Goal: Task Accomplishment & Management: Use online tool/utility

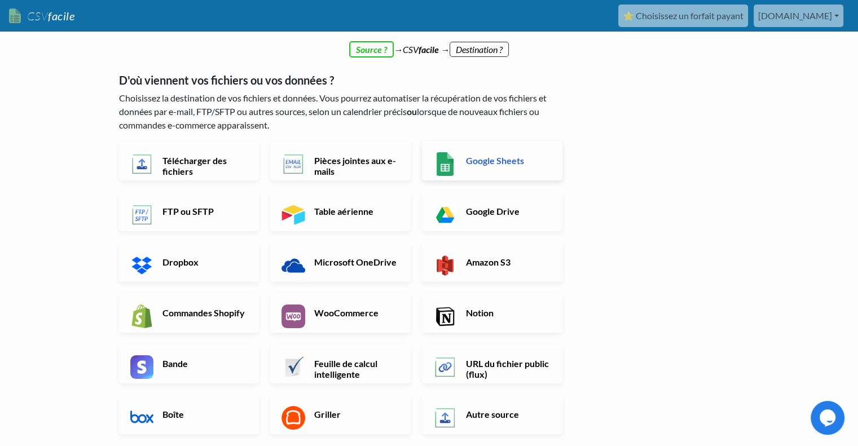
click at [477, 172] on link "Google Sheets" at bounding box center [492, 160] width 140 height 39
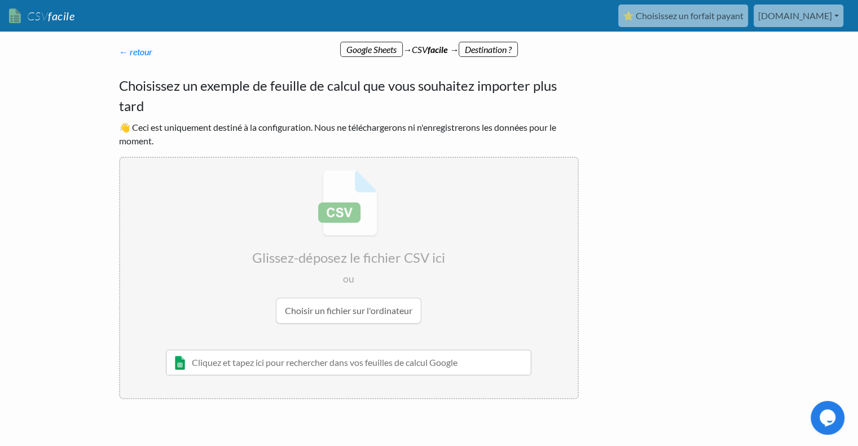
click at [692, 19] on font "⭐ Choisissez un forfait payant" at bounding box center [683, 15] width 121 height 11
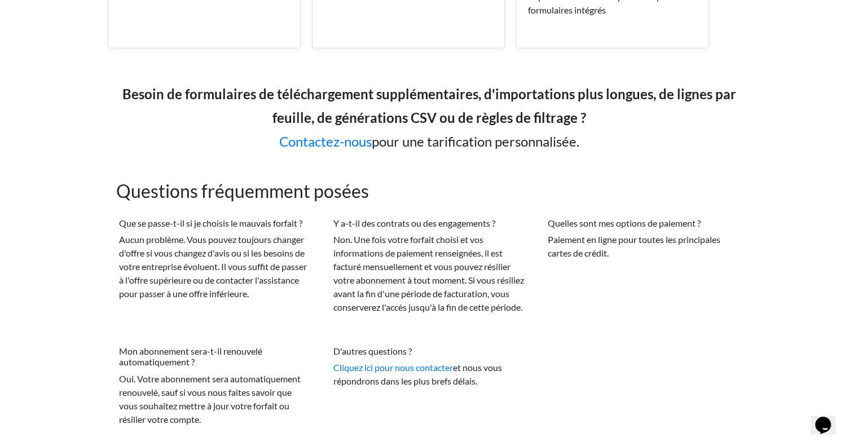
scroll to position [2139, 0]
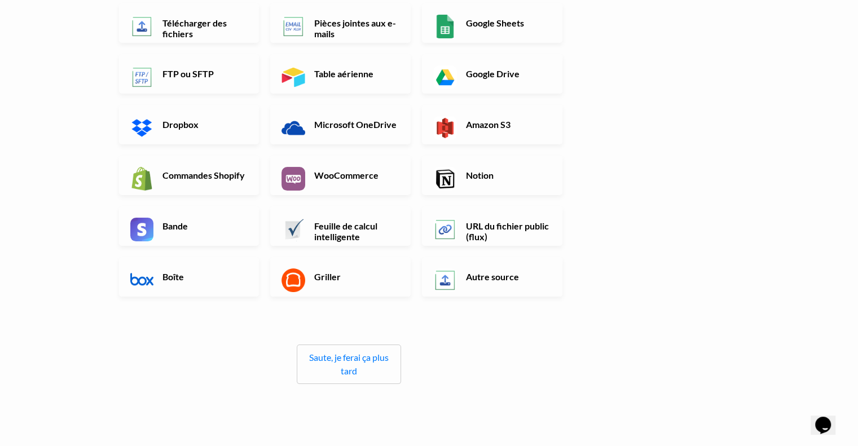
scroll to position [124, 0]
click at [671, 207] on div "← back Thanks for signing up! Set up your Import Flow and Upload Page in 1 minu…" at bounding box center [429, 206] width 643 height 548
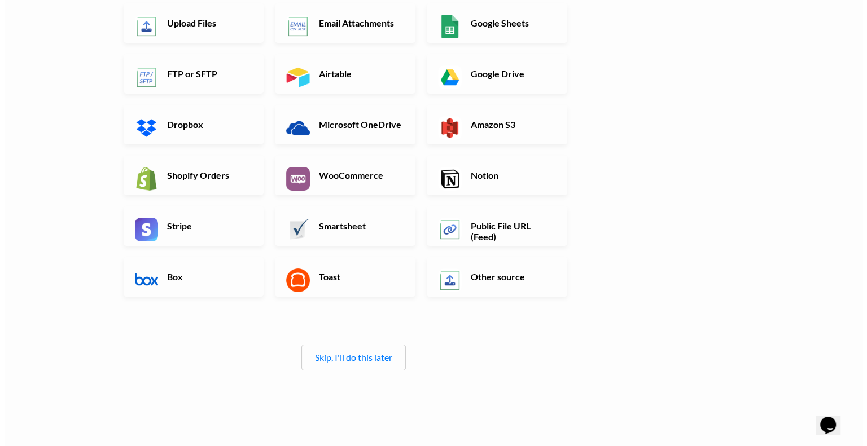
scroll to position [0, 0]
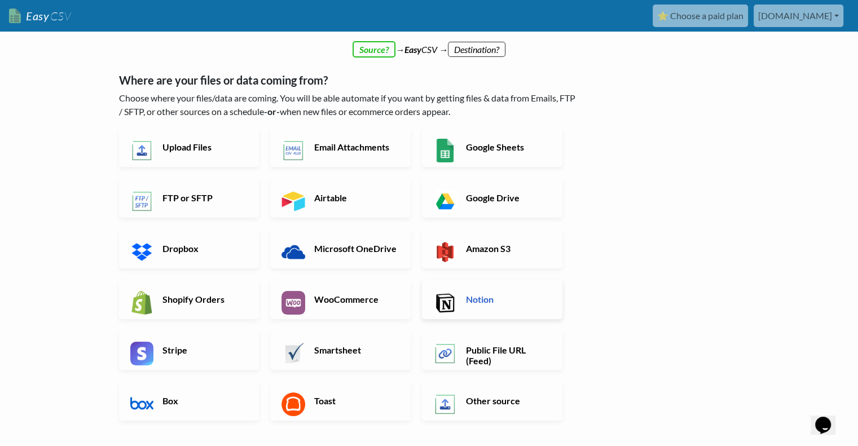
click at [472, 299] on h6 "Notion" at bounding box center [507, 299] width 89 height 11
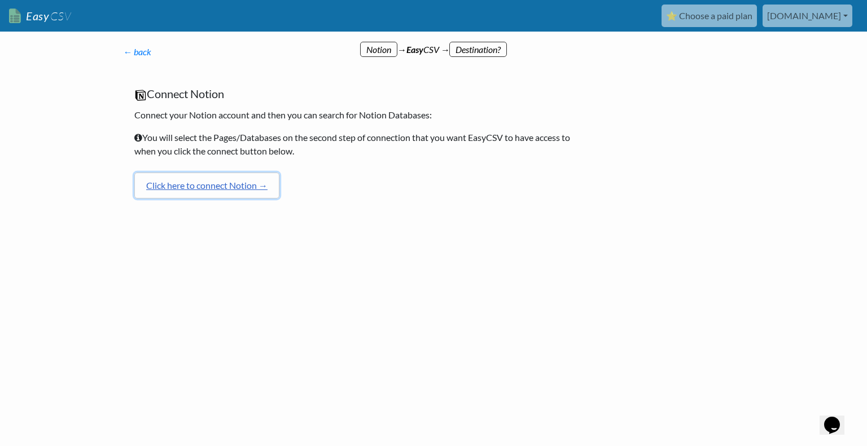
click at [267, 185] on link "Click here to connect Notion →" at bounding box center [206, 186] width 145 height 26
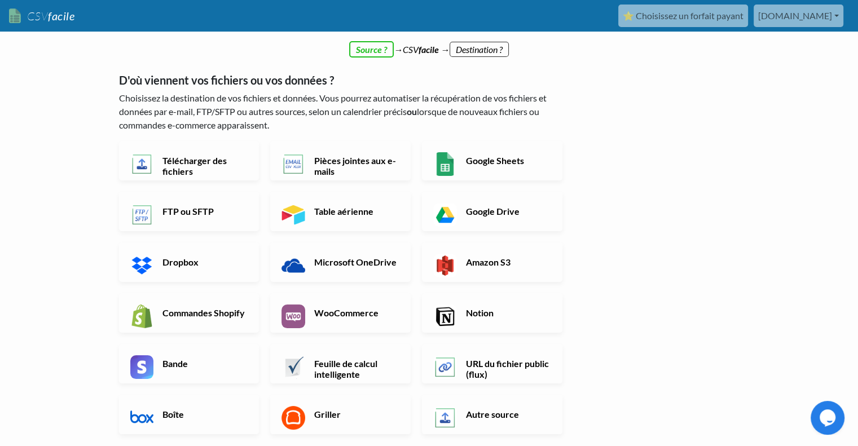
click at [46, 15] on font "CSV" at bounding box center [37, 16] width 21 height 14
